Goal: Task Accomplishment & Management: Complete application form

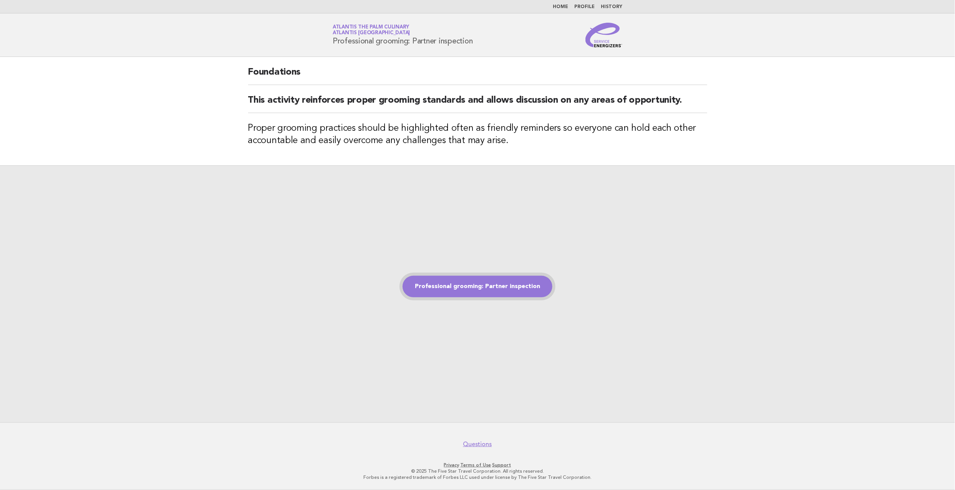
click at [468, 281] on link "Professional grooming: Partner inspection" at bounding box center [478, 287] width 150 height 22
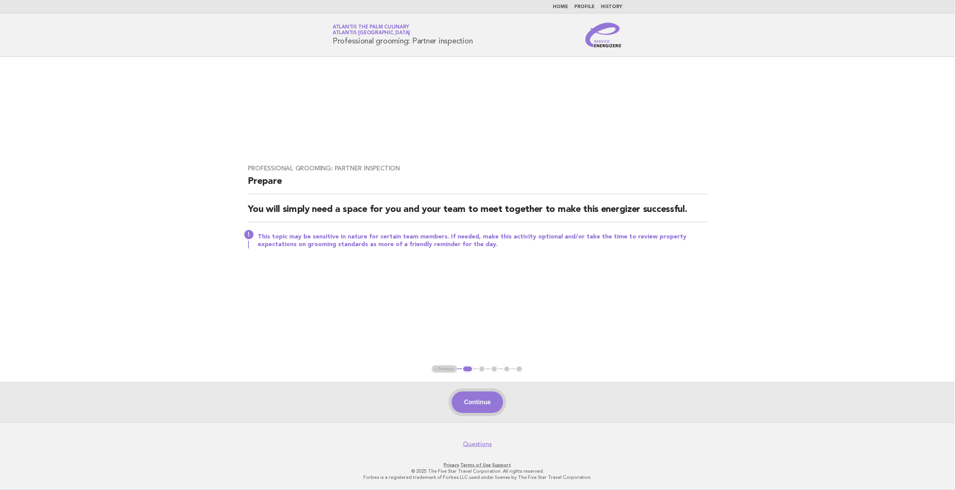
click at [480, 400] on button "Continue" at bounding box center [477, 402] width 51 height 22
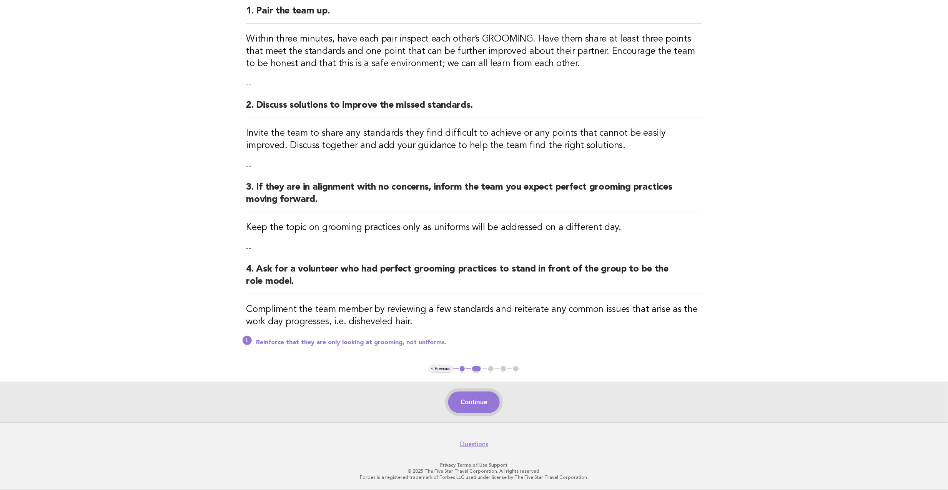
click at [473, 391] on button "Continue" at bounding box center [473, 402] width 51 height 22
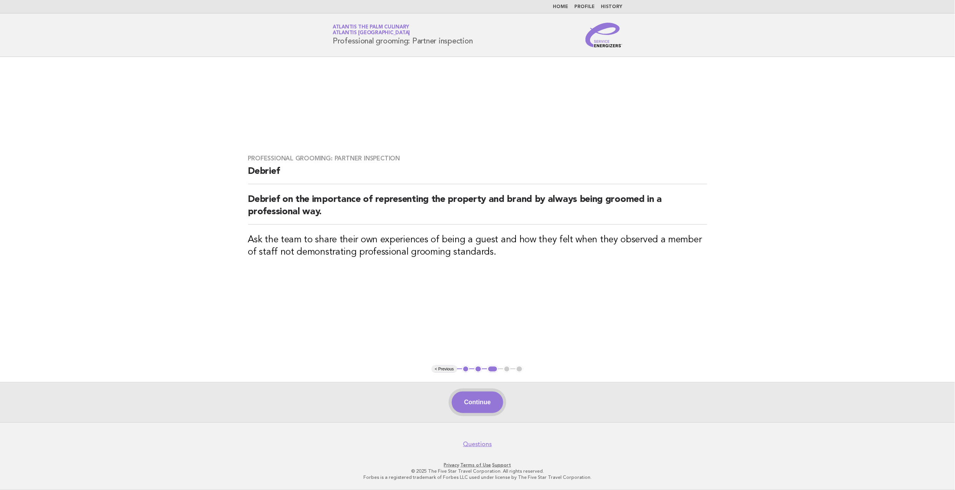
click at [486, 399] on button "Continue" at bounding box center [477, 402] width 51 height 22
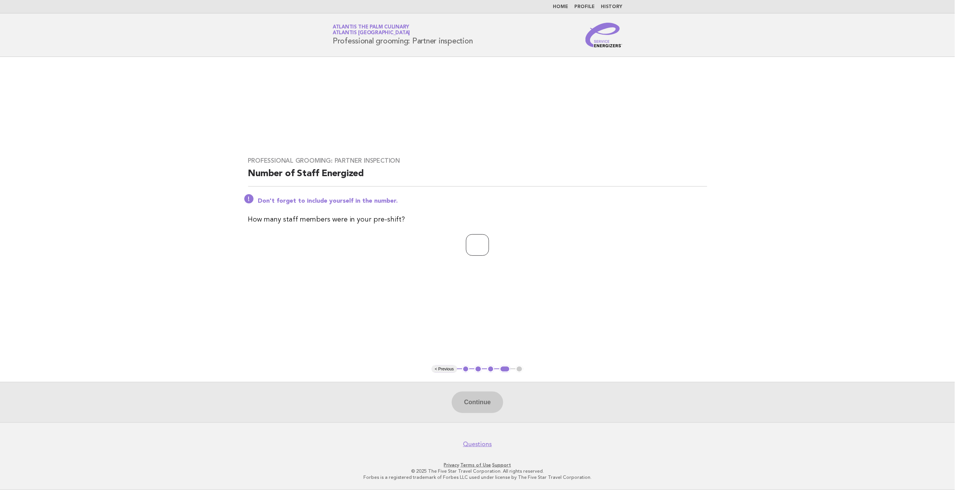
click at [477, 240] on input "number" at bounding box center [477, 245] width 23 height 22
type input "**"
click at [466, 401] on button "Continue" at bounding box center [477, 402] width 51 height 22
